Goal: Task Accomplishment & Management: Use online tool/utility

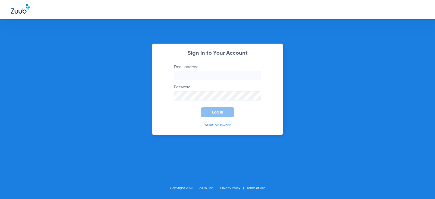
click at [207, 76] on input "Email address" at bounding box center [217, 75] width 87 height 9
type input "[EMAIL_ADDRESS][DOMAIN_NAME]"
click at [201, 107] on button "Log In" at bounding box center [217, 112] width 33 height 10
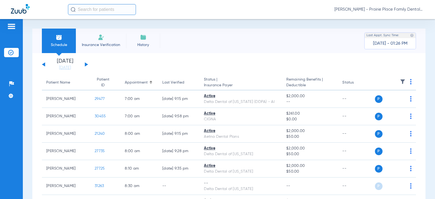
click at [86, 64] on button at bounding box center [86, 64] width 3 height 4
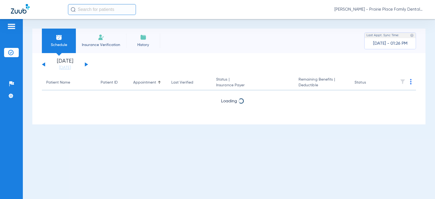
click at [86, 64] on button at bounding box center [86, 64] width 3 height 4
click at [86, 66] on button at bounding box center [86, 64] width 3 height 4
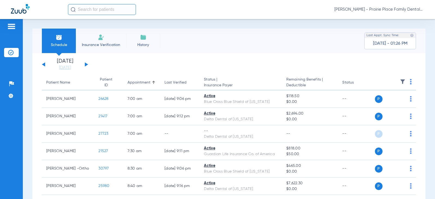
click at [86, 66] on button at bounding box center [86, 64] width 3 height 4
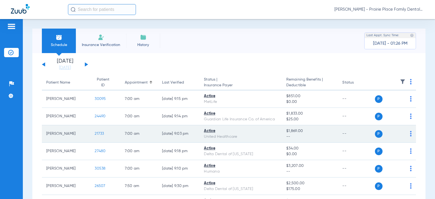
click at [97, 135] on span "21733" at bounding box center [99, 134] width 9 height 4
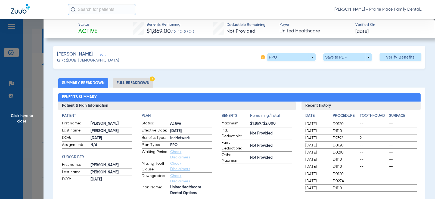
click at [129, 80] on li "Full Breakdown" at bounding box center [133, 83] width 40 height 10
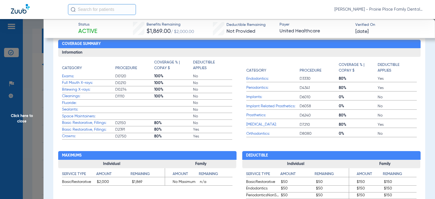
scroll to position [218, 0]
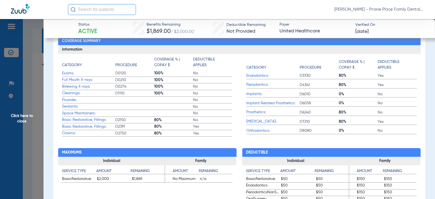
click at [21, 121] on span "Click here to close" at bounding box center [22, 118] width 44 height 199
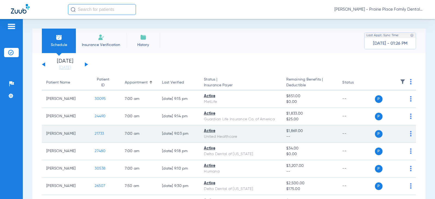
scroll to position [27, 0]
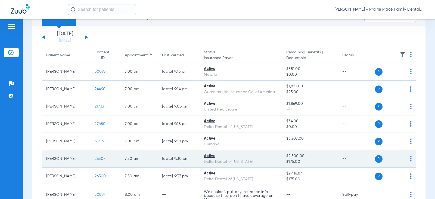
click at [97, 158] on span "26507" at bounding box center [100, 159] width 11 height 4
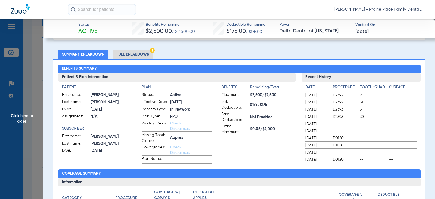
scroll to position [0, 0]
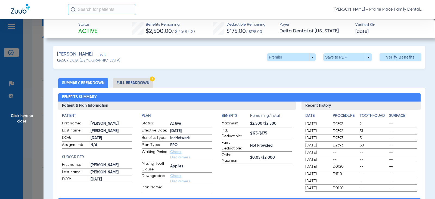
click at [150, 83] on li "Full Breakdown" at bounding box center [133, 83] width 40 height 10
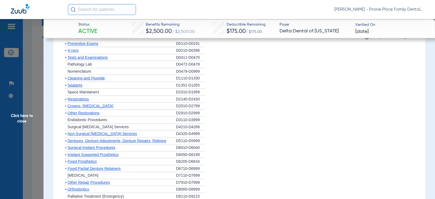
scroll to position [463, 0]
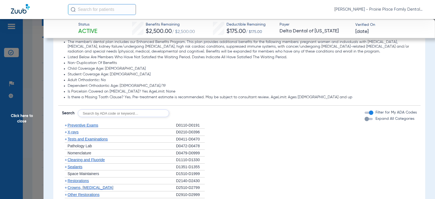
click at [369, 119] on div "button" at bounding box center [369, 119] width 8 height 2
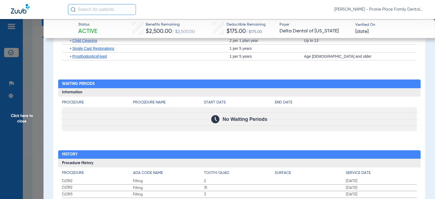
scroll to position [1413, 0]
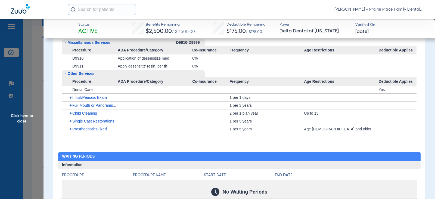
click at [22, 116] on span "Click here to close" at bounding box center [22, 118] width 44 height 199
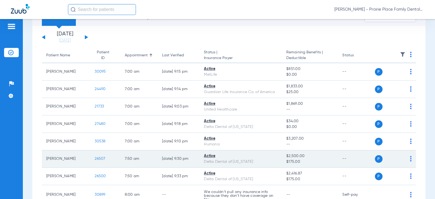
click at [95, 158] on span "26507" at bounding box center [100, 159] width 11 height 4
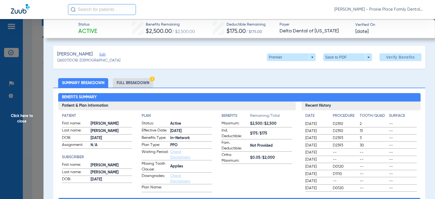
click at [20, 117] on span "Click here to close" at bounding box center [22, 118] width 44 height 199
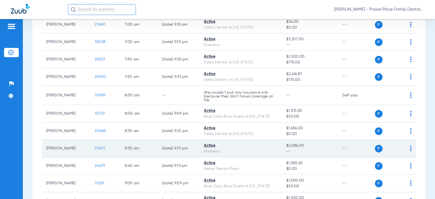
scroll to position [136, 0]
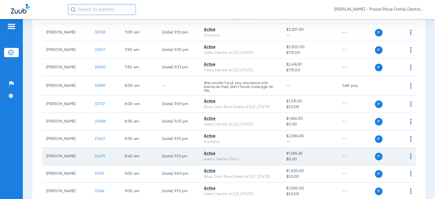
click at [97, 157] on span "24479" at bounding box center [100, 156] width 10 height 4
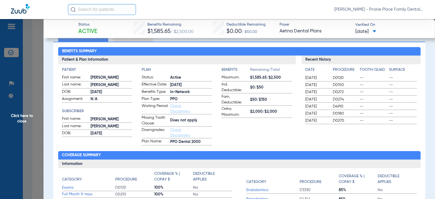
scroll to position [0, 0]
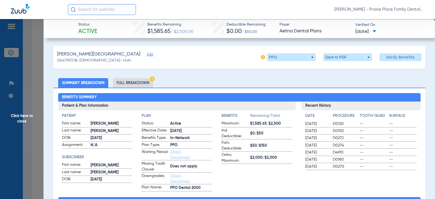
click at [138, 84] on li "Full Breakdown" at bounding box center [133, 83] width 40 height 10
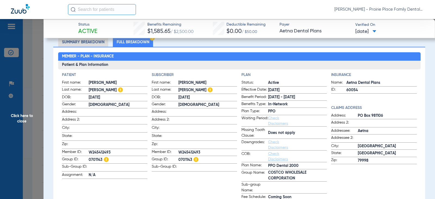
scroll to position [54, 0]
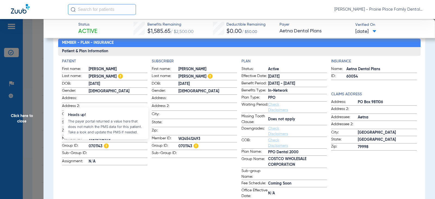
click at [106, 145] on img at bounding box center [106, 145] width 5 height 5
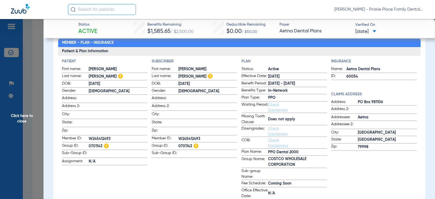
click at [24, 118] on span "Click here to close" at bounding box center [22, 118] width 44 height 199
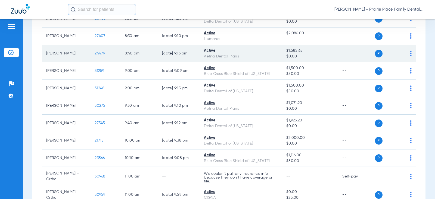
scroll to position [245, 0]
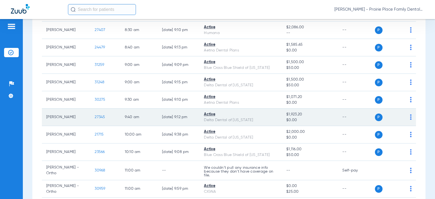
click at [96, 117] on span "27345" at bounding box center [100, 117] width 10 height 4
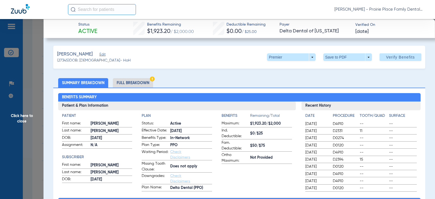
click at [130, 82] on li "Full Breakdown" at bounding box center [133, 83] width 40 height 10
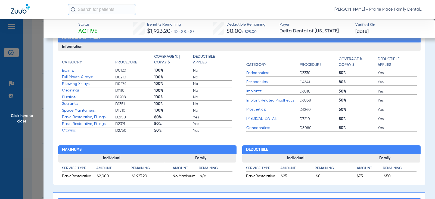
scroll to position [218, 0]
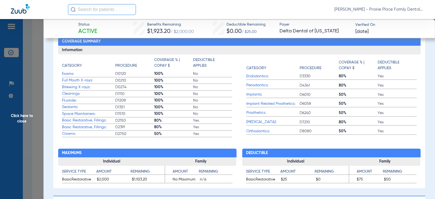
click at [21, 119] on span "Click here to close" at bounding box center [22, 118] width 44 height 199
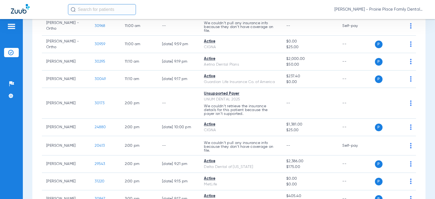
scroll to position [380, 0]
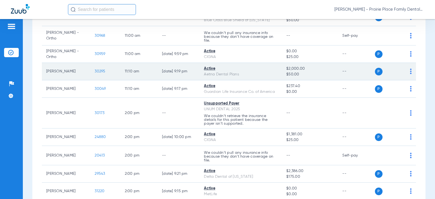
click at [97, 72] on span "30295" at bounding box center [100, 71] width 11 height 4
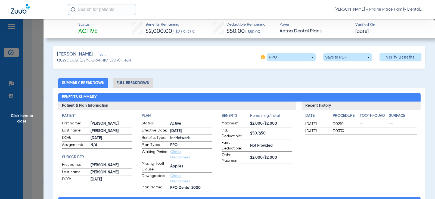
click at [139, 83] on li "Full Breakdown" at bounding box center [133, 83] width 40 height 10
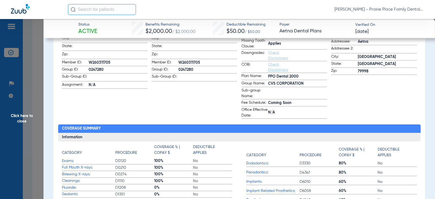
scroll to position [136, 0]
